Goal: Transaction & Acquisition: Purchase product/service

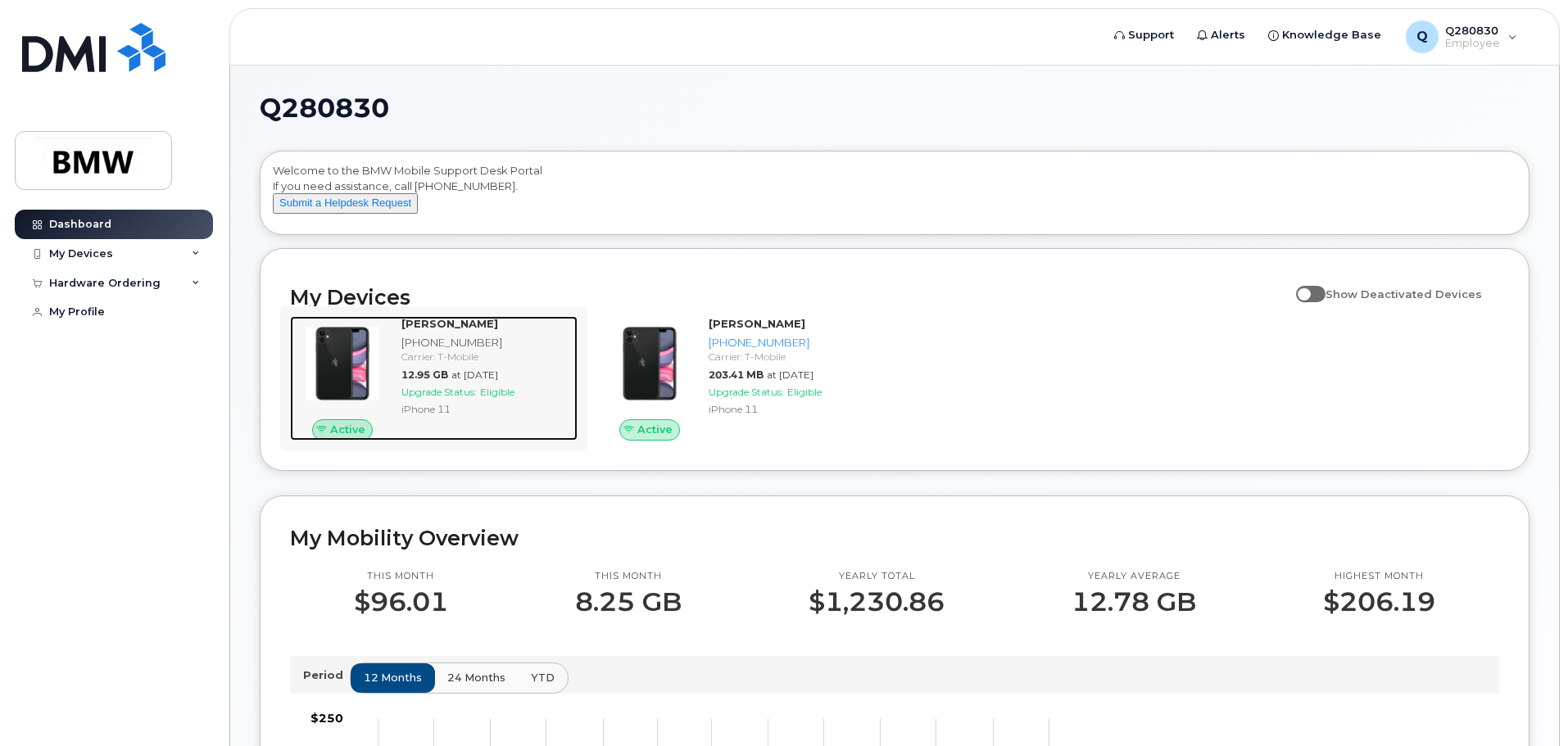
click at [340, 372] on img at bounding box center [342, 364] width 78 height 78
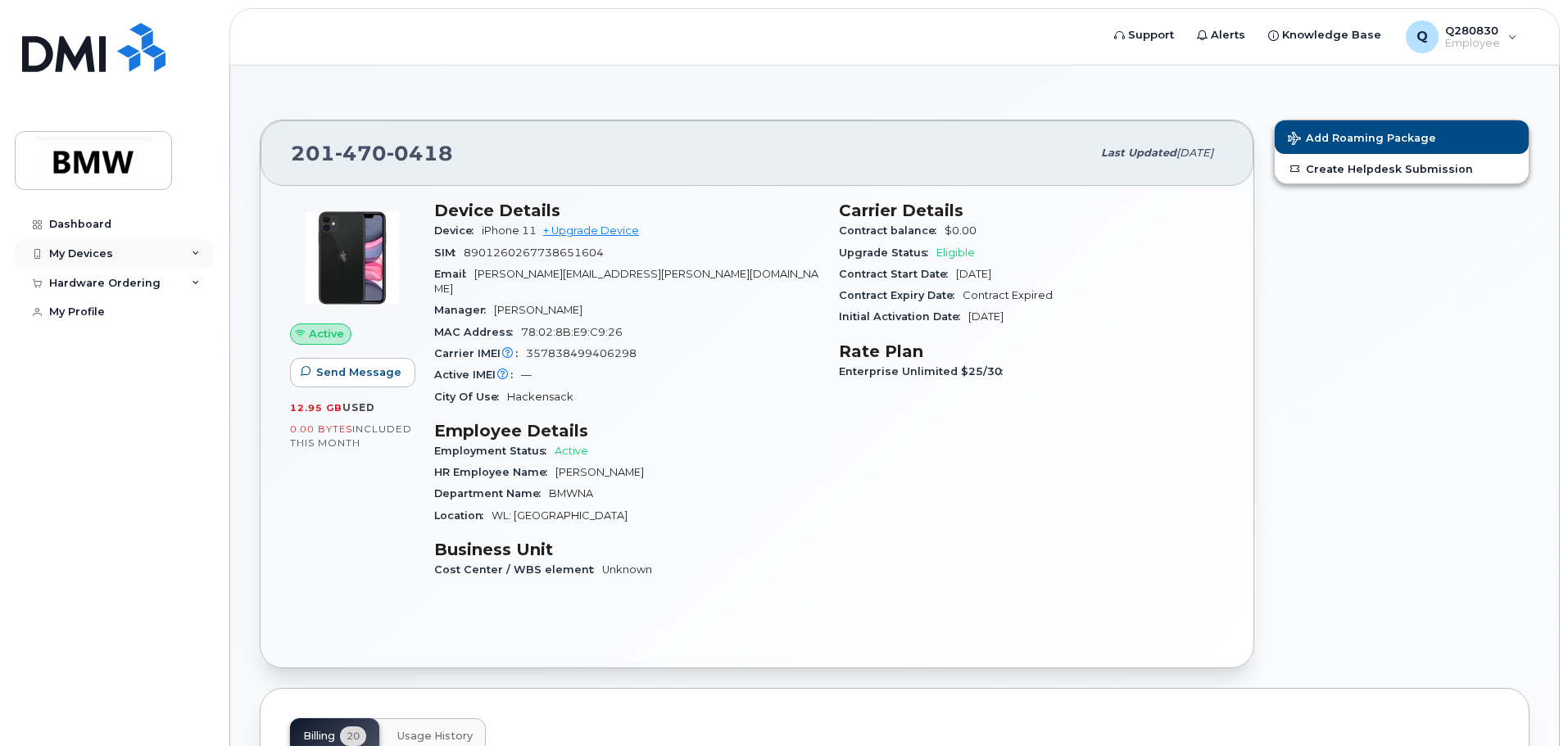
click at [190, 248] on div "My Devices" at bounding box center [114, 254] width 198 height 29
click at [167, 445] on div "Hardware Ordering" at bounding box center [114, 429] width 198 height 29
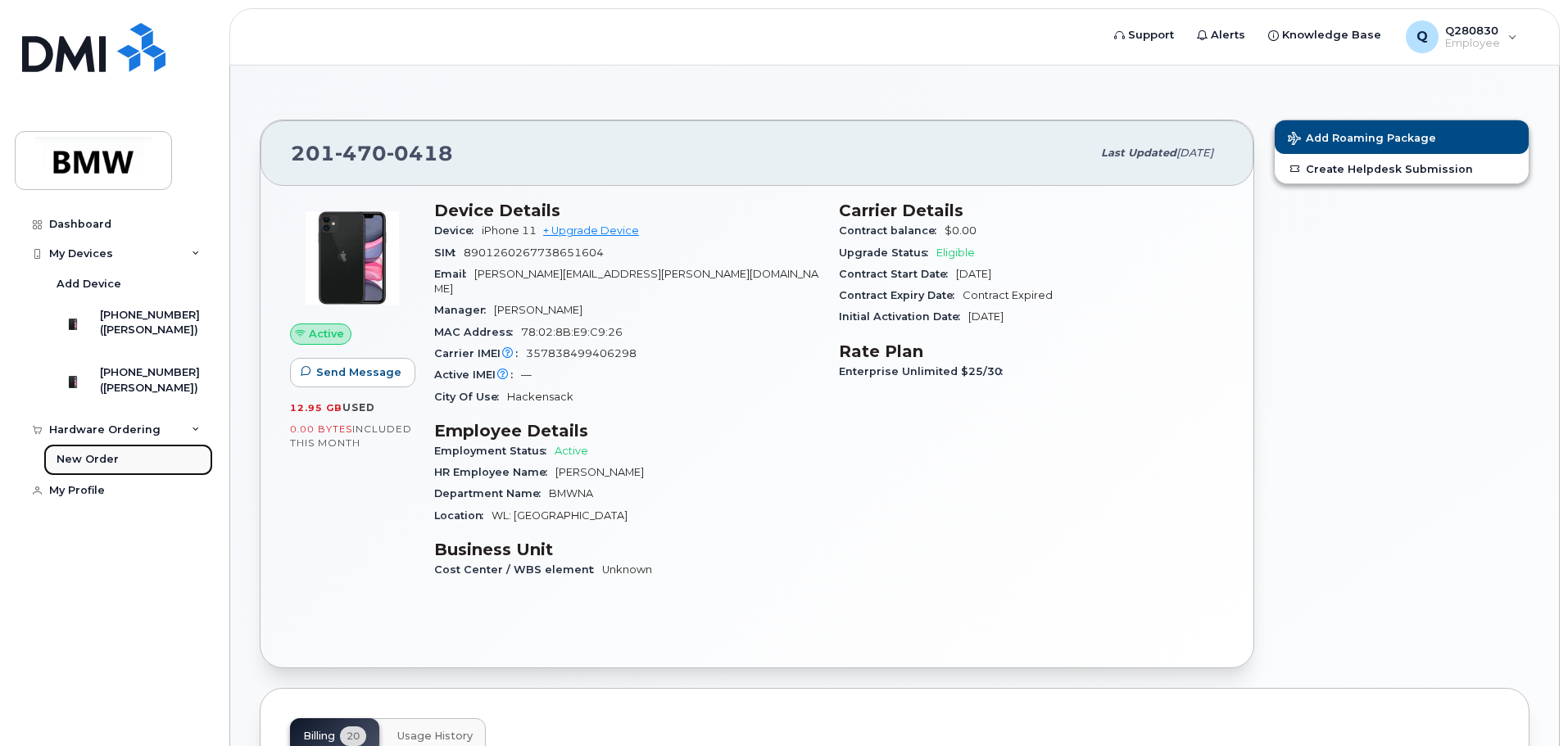
click at [105, 467] on div "New Order" at bounding box center [87, 459] width 62 height 15
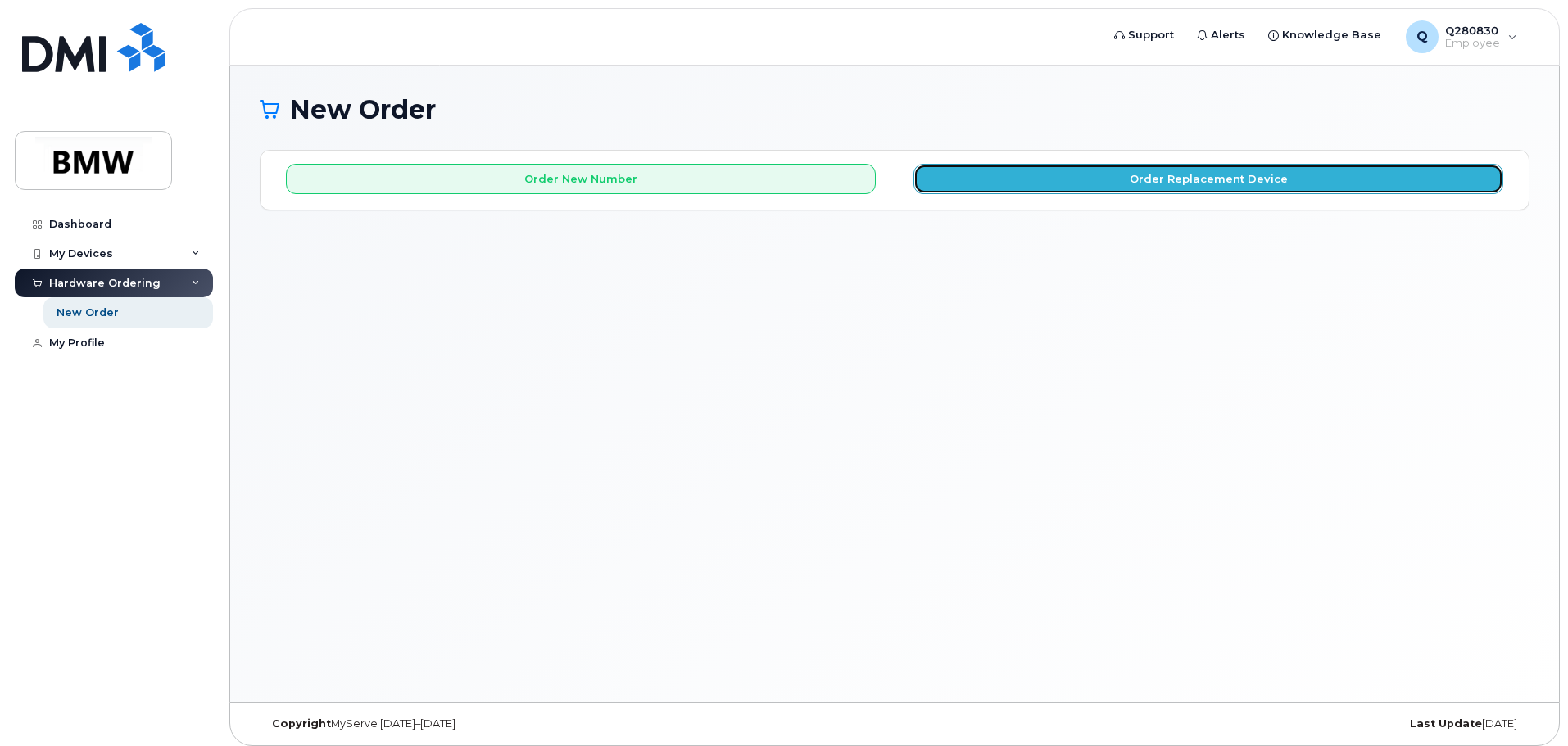
click at [1007, 179] on button "Order Replacement Device" at bounding box center [1209, 178] width 590 height 30
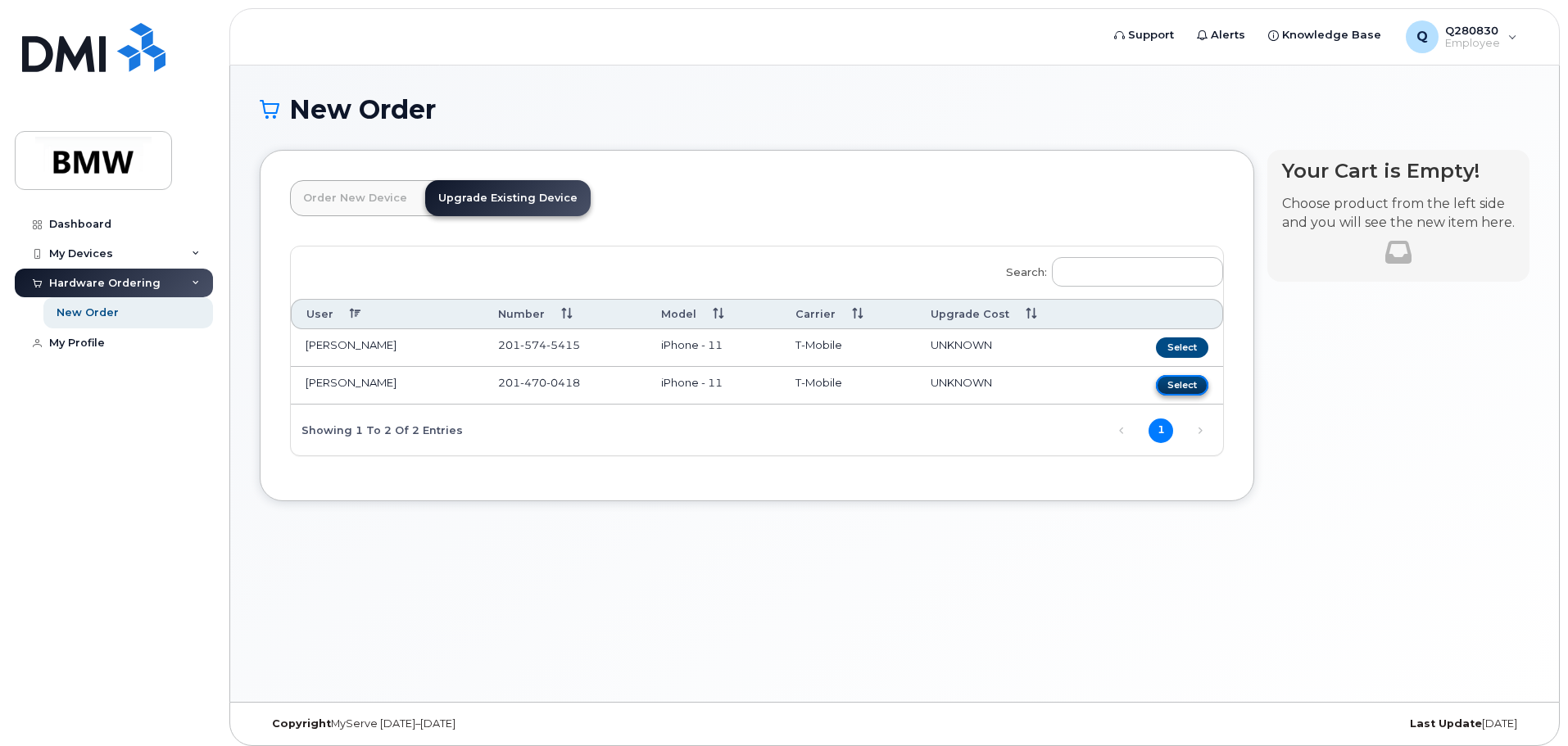
click at [1177, 385] on button "Select" at bounding box center [1182, 385] width 53 height 21
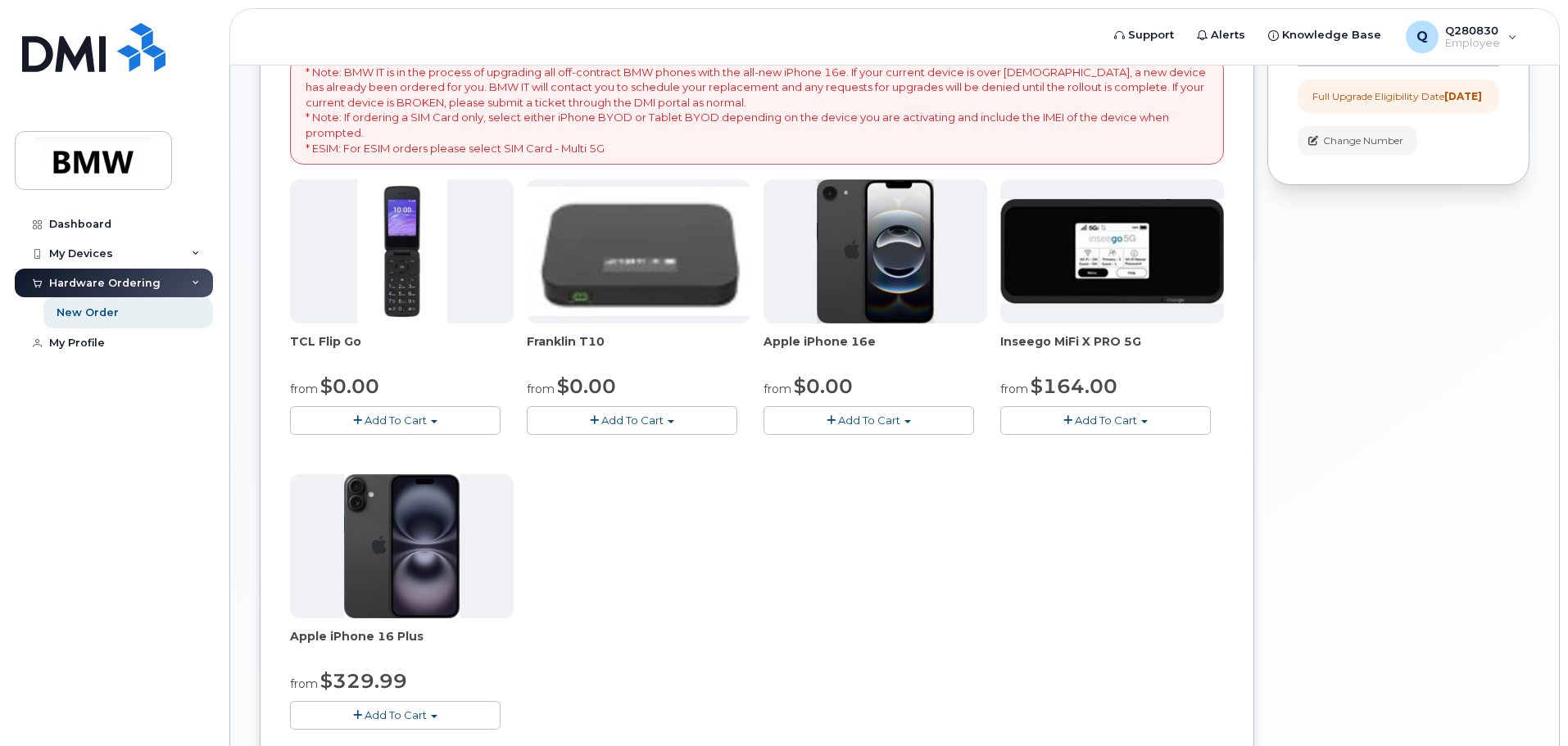
scroll to position [246, 0]
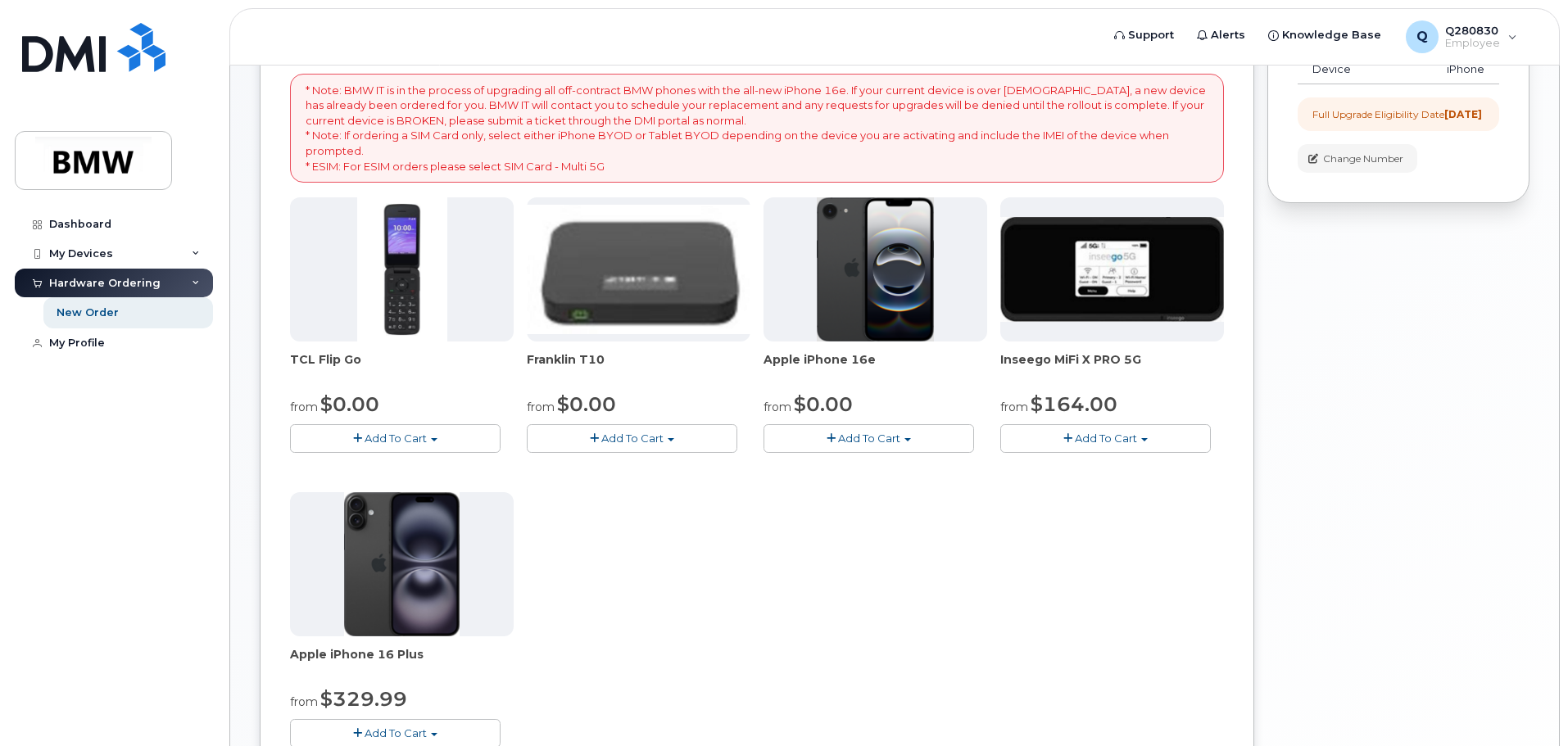
drag, startPoint x: 882, startPoint y: 358, endPoint x: 767, endPoint y: 364, distance: 115.2
click at [767, 364] on span "Apple iPhone 16e" at bounding box center [875, 368] width 224 height 33
copy span "Apple iPhone 16e"
click at [655, 518] on div "TCL Flip Go from $0.00 Add To Cart $0.00 - 30 month Upgrade $96.00 - Full Price…" at bounding box center [757, 486] width 934 height 577
